Goal: Transaction & Acquisition: Register for event/course

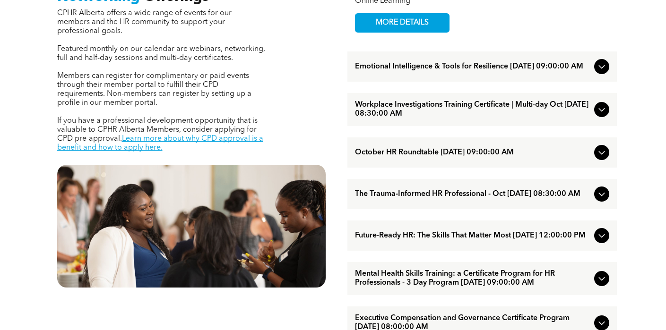
scroll to position [425, 0]
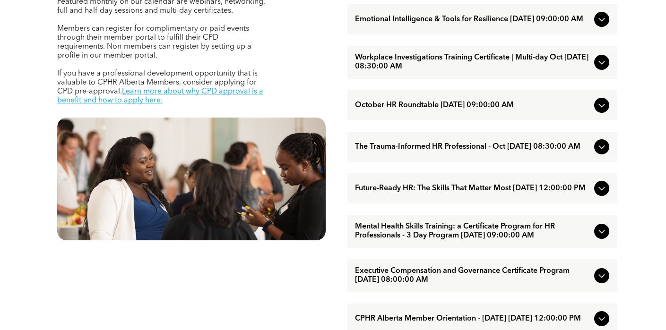
click at [433, 149] on span "The Trauma-Informed HR Professional - Oct [DATE] 08:30:00 AM" at bounding box center [472, 147] width 235 height 9
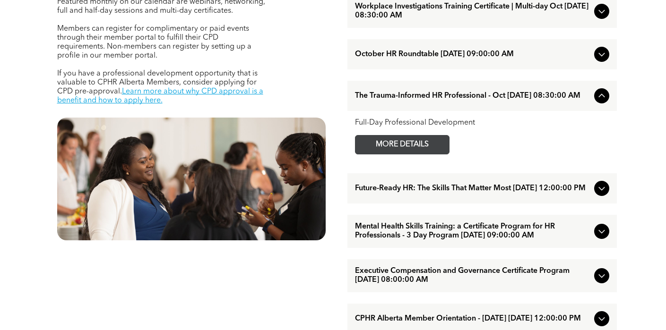
click at [404, 154] on span "MORE DETAILS" at bounding box center [402, 145] width 75 height 18
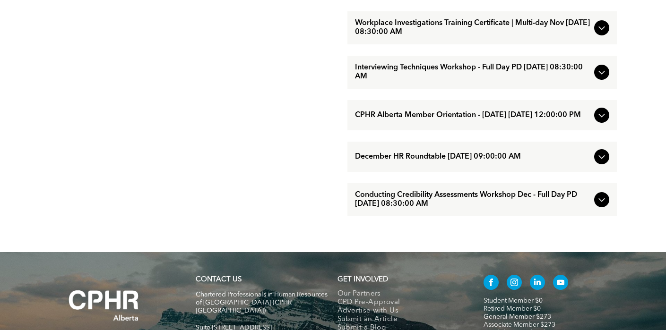
scroll to position [898, 0]
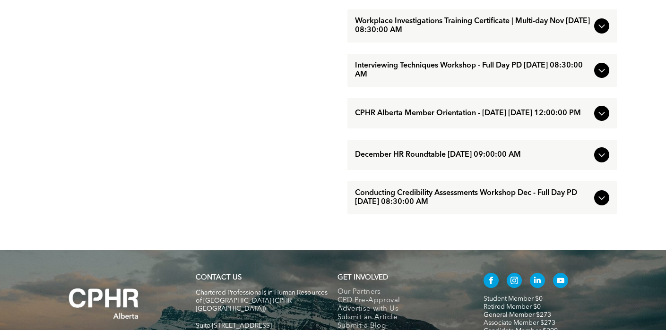
click at [427, 207] on span "Conducting Credibility Assessments Workshop Dec - Full Day PD [DATE] 08:30:00 AM" at bounding box center [472, 198] width 235 height 18
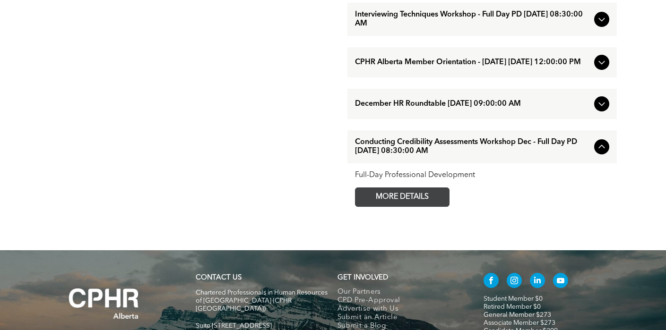
click at [414, 206] on span "MORE DETAILS" at bounding box center [402, 197] width 75 height 18
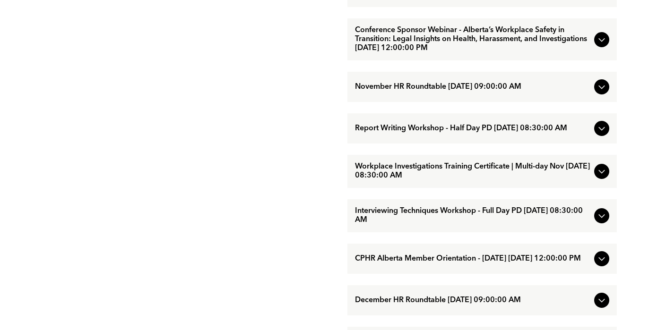
scroll to position [709, 0]
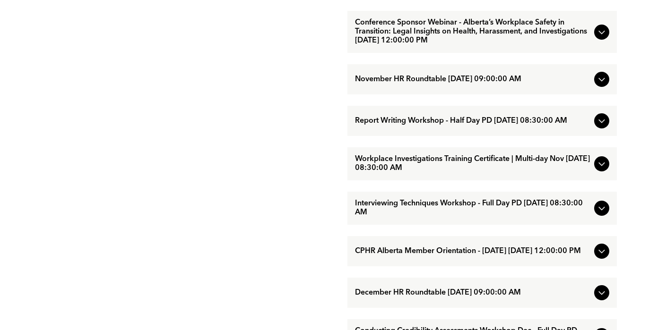
click at [451, 126] on span "Report Writing Workshop - Half Day PD [DATE] 08:30:00 AM" at bounding box center [472, 121] width 235 height 9
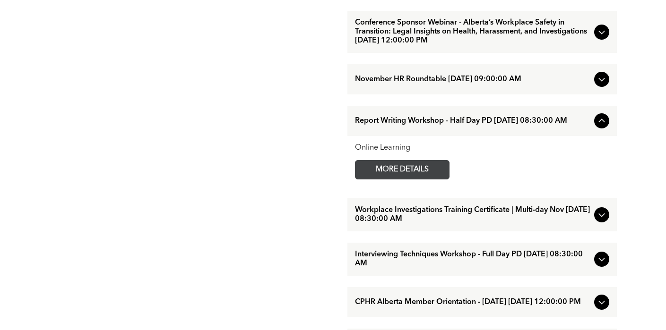
click at [398, 179] on span "MORE DETAILS" at bounding box center [402, 170] width 75 height 18
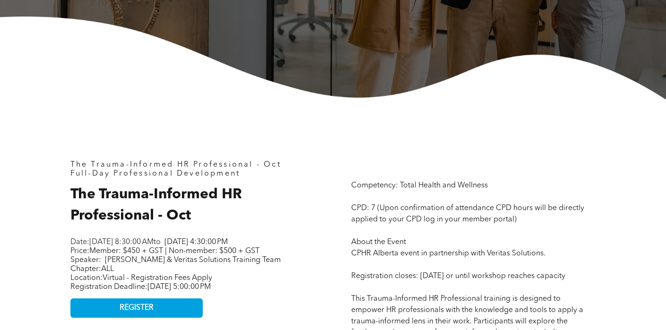
scroll to position [283, 0]
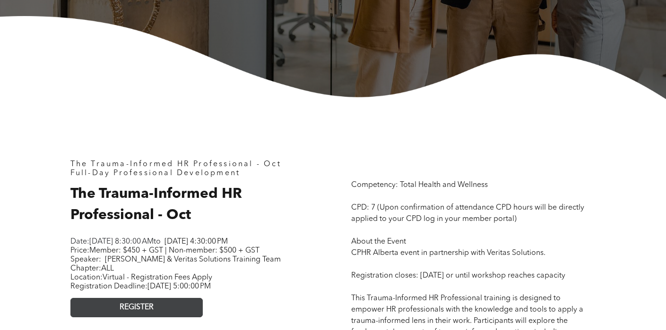
click at [164, 314] on link "REGISTER" at bounding box center [136, 307] width 132 height 19
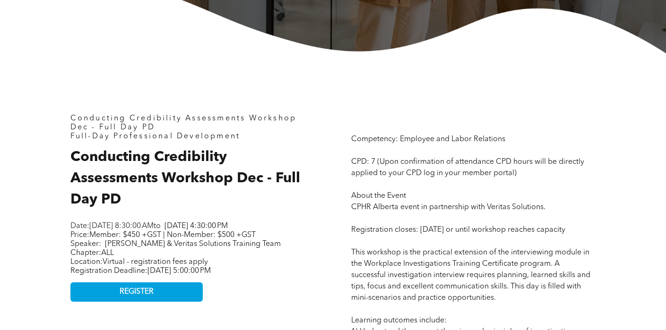
scroll to position [425, 0]
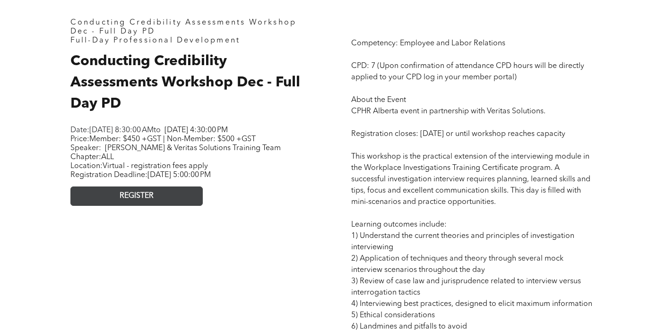
click at [156, 204] on link "REGISTER" at bounding box center [136, 196] width 132 height 19
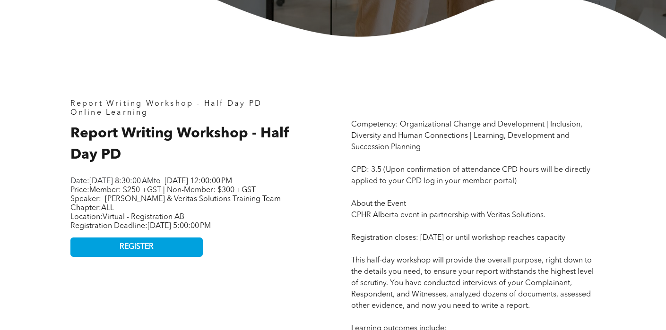
scroll to position [425, 0]
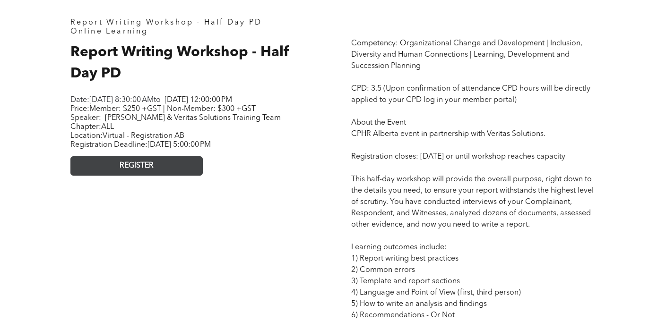
click at [142, 171] on span "REGISTER" at bounding box center [137, 166] width 34 height 9
click at [151, 171] on span "REGISTER" at bounding box center [137, 166] width 34 height 9
